Goal: Task Accomplishment & Management: Complete application form

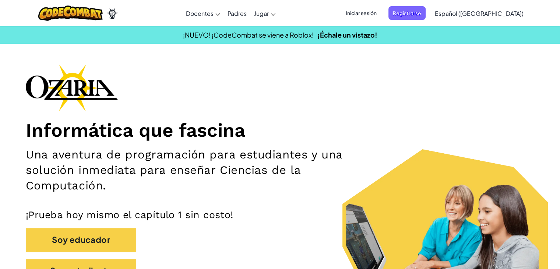
click at [381, 18] on span "Iniciar sesión" at bounding box center [362, 13] width 40 height 14
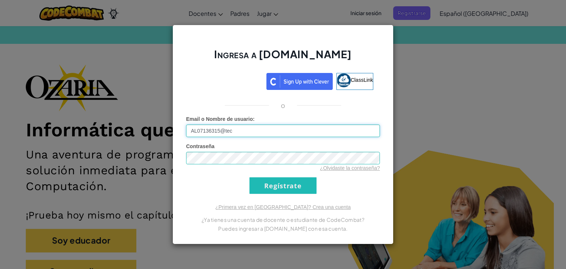
click at [312, 134] on input "AL07136315@tec" at bounding box center [283, 131] width 194 height 13
type input "[EMAIL_ADDRESS][DOMAIN_NAME]"
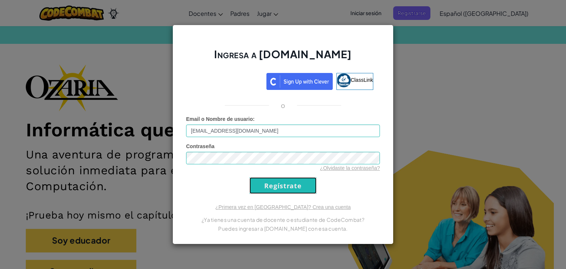
click at [310, 190] on input "Regístrate" at bounding box center [282, 185] width 67 height 17
